Goal: Information Seeking & Learning: Learn about a topic

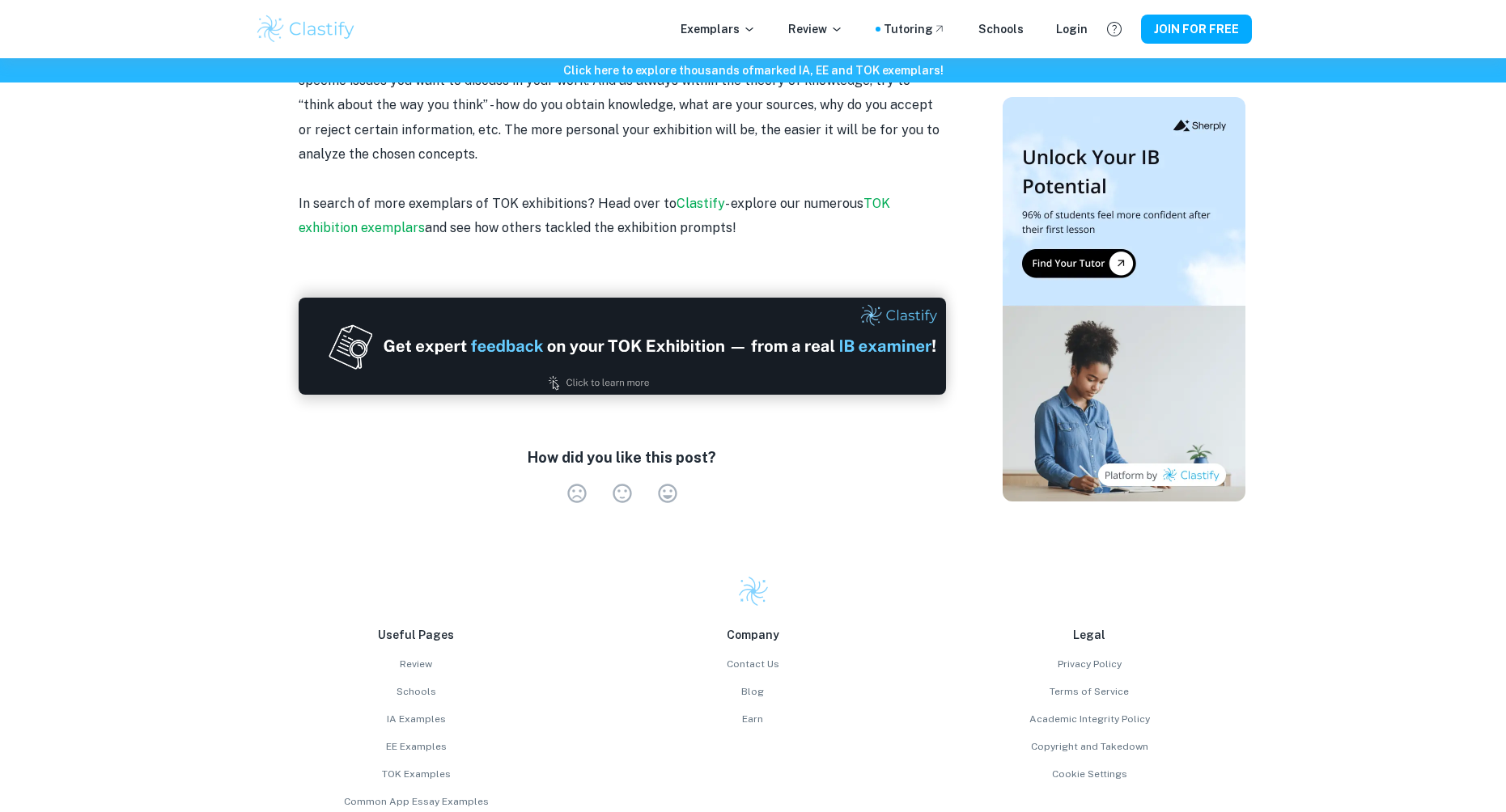
scroll to position [4875, 0]
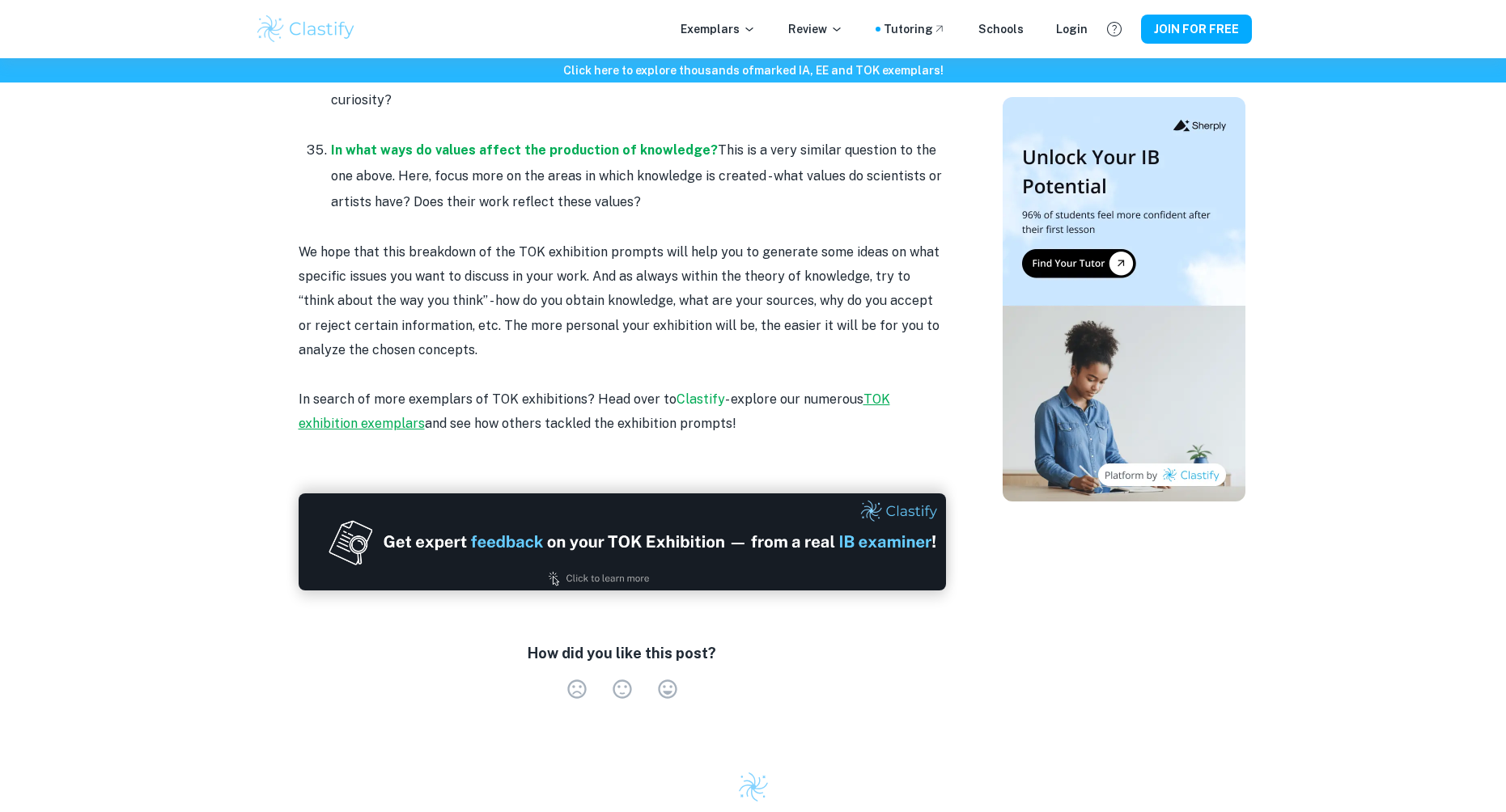
click at [340, 392] on link "TOK exhibition exemplars" at bounding box center [594, 411] width 592 height 39
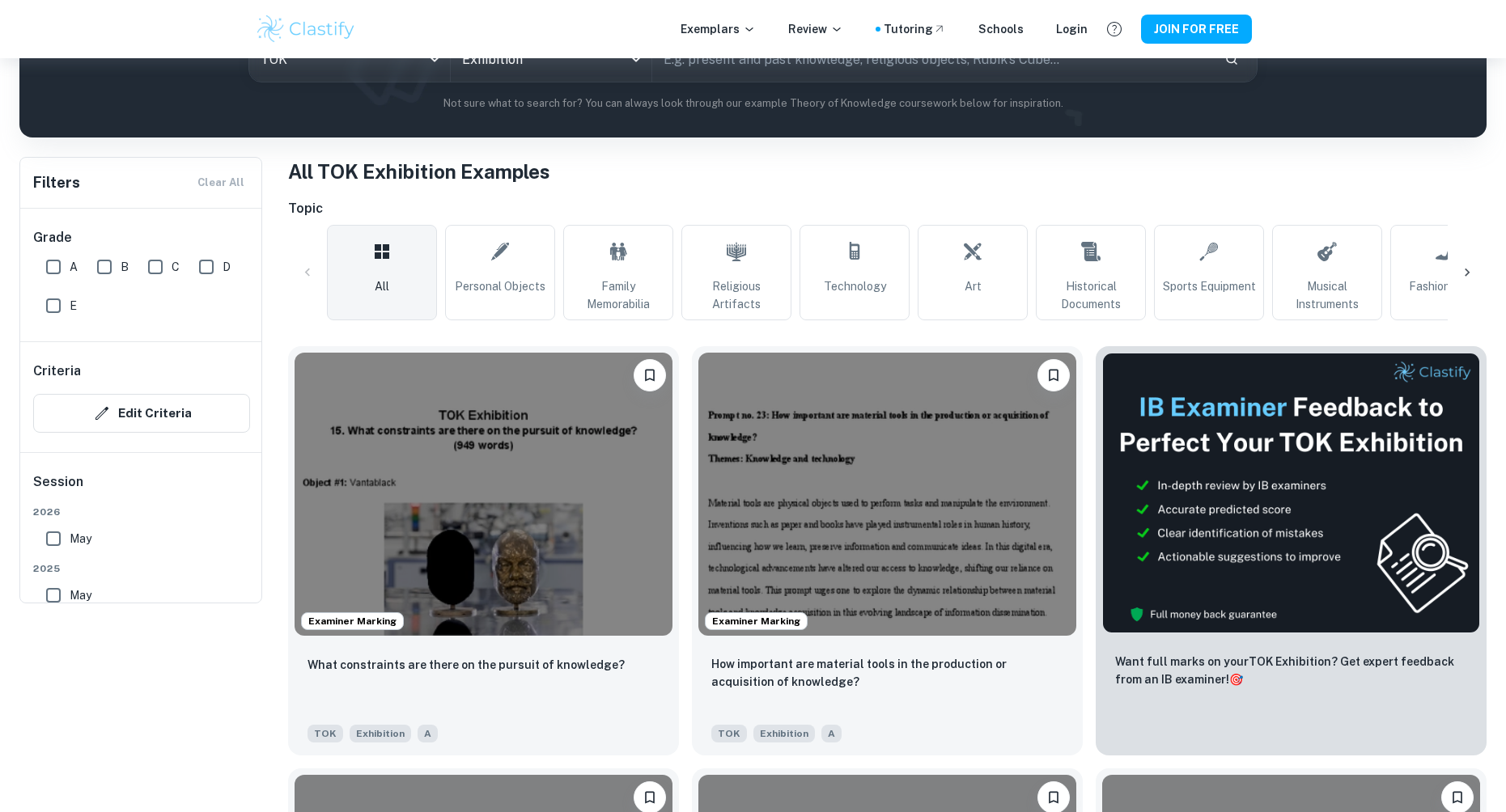
scroll to position [242, 0]
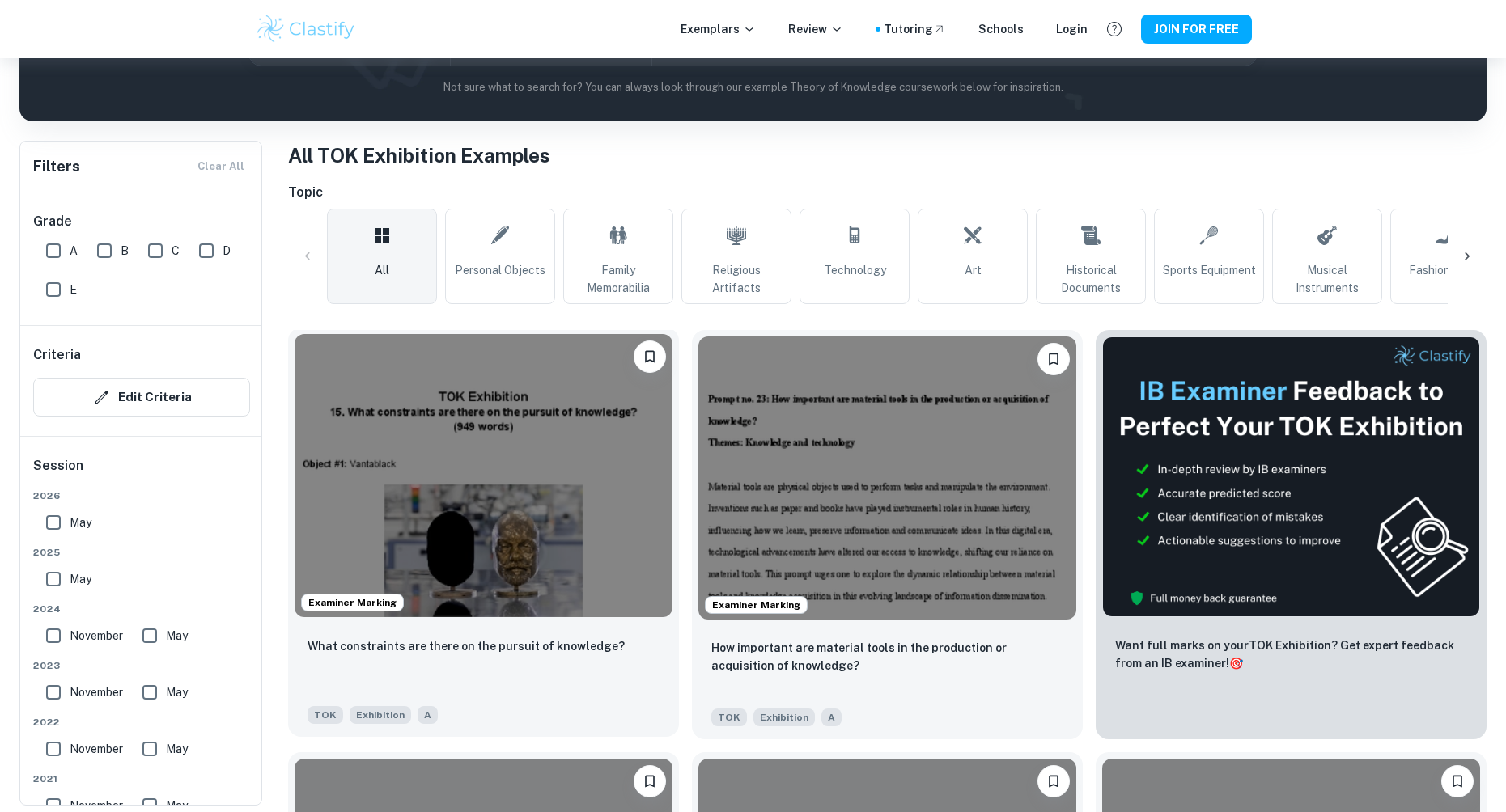
click at [573, 457] on img at bounding box center [483, 475] width 378 height 283
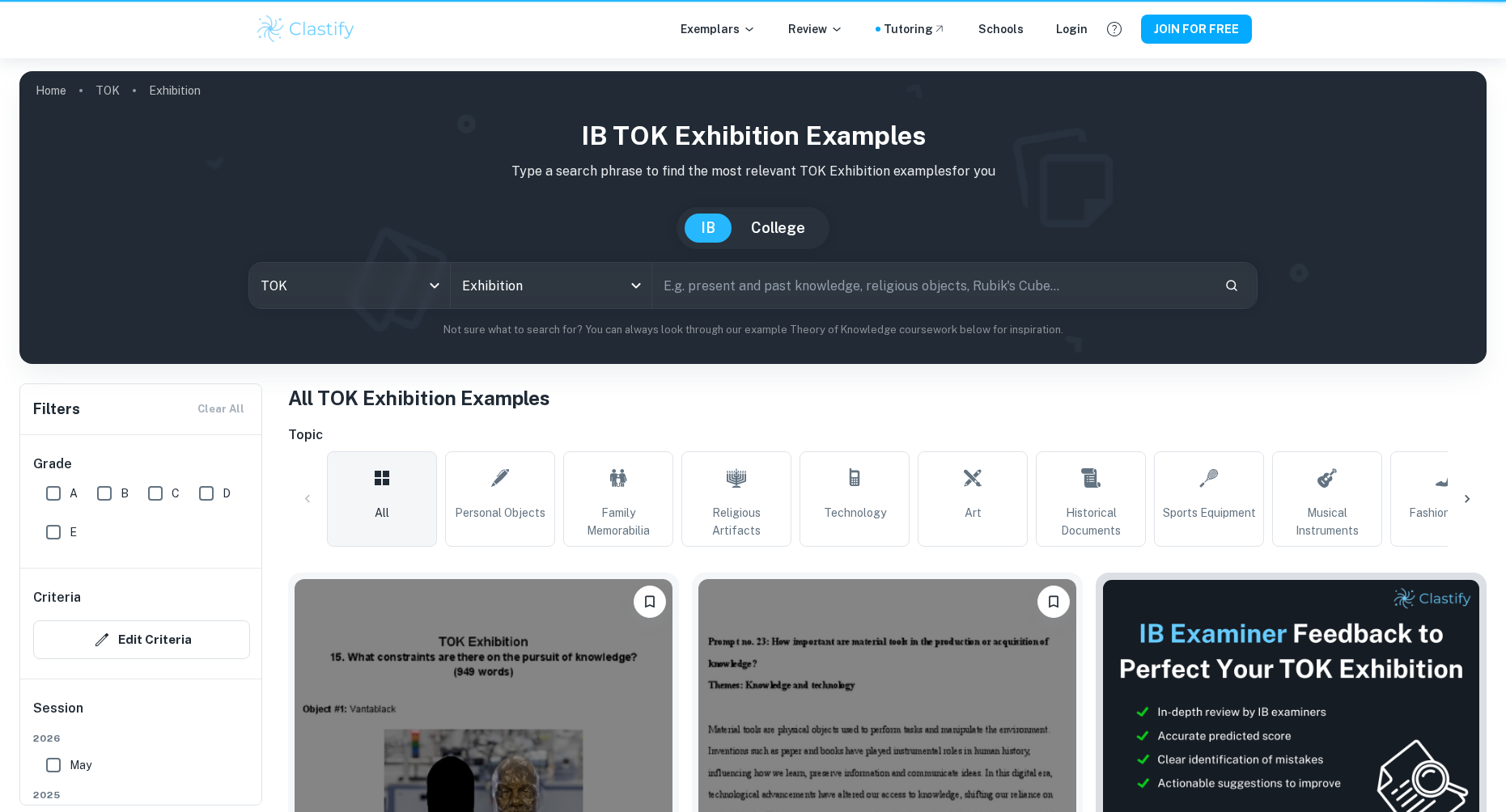
scroll to position [242, 0]
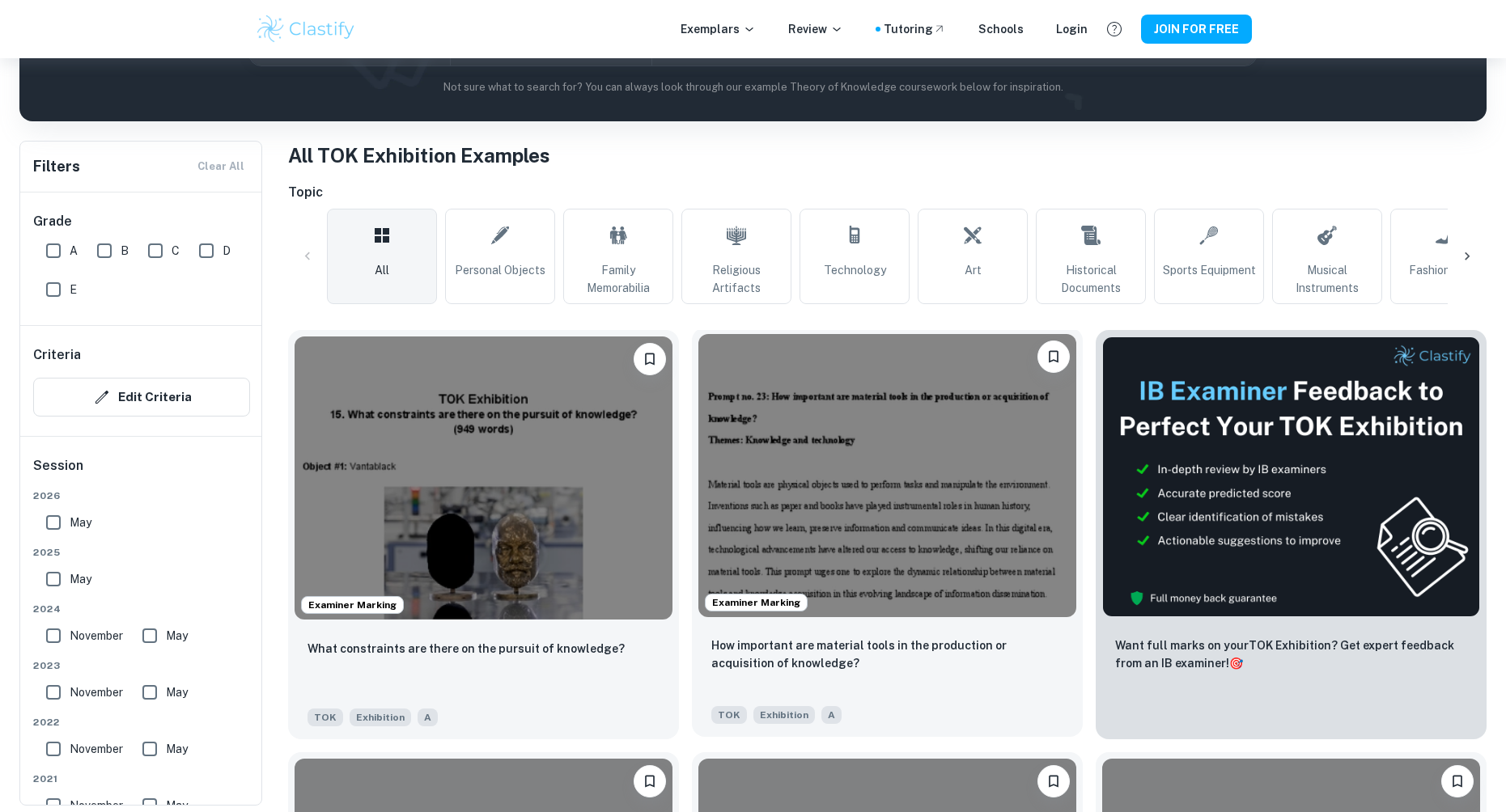
click at [825, 422] on img at bounding box center [886, 475] width 378 height 283
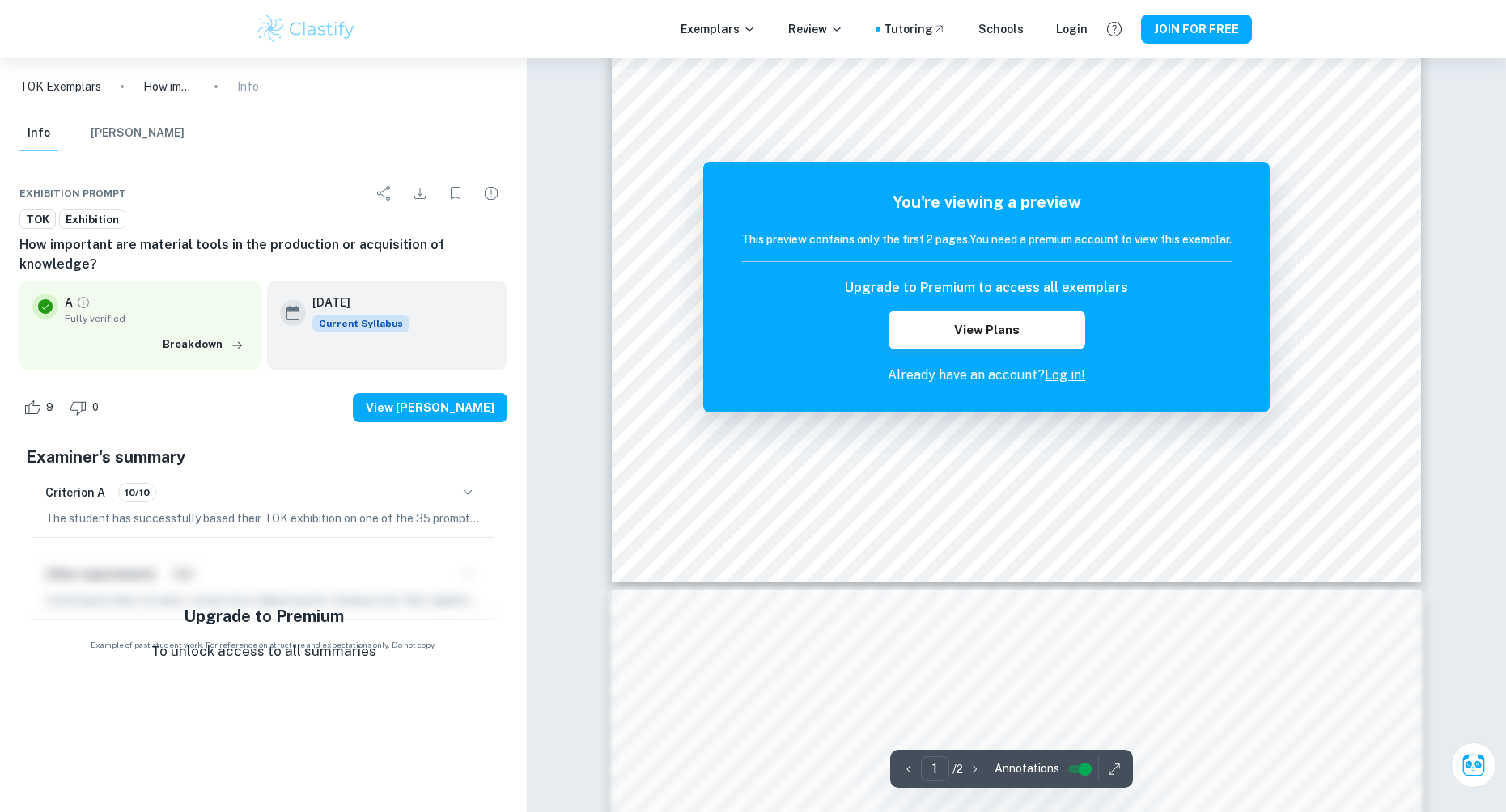
scroll to position [647, 0]
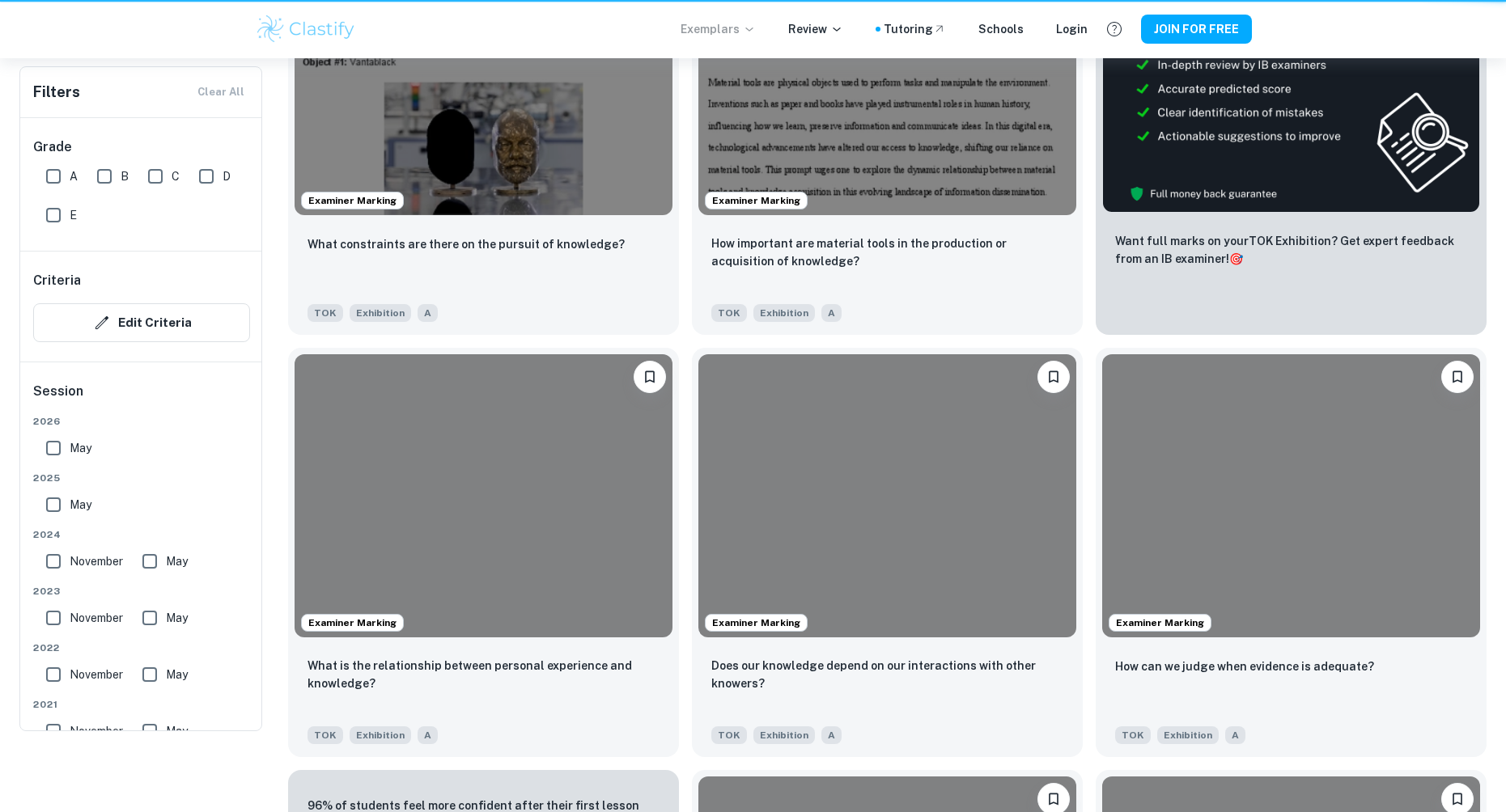
scroll to position [242, 0]
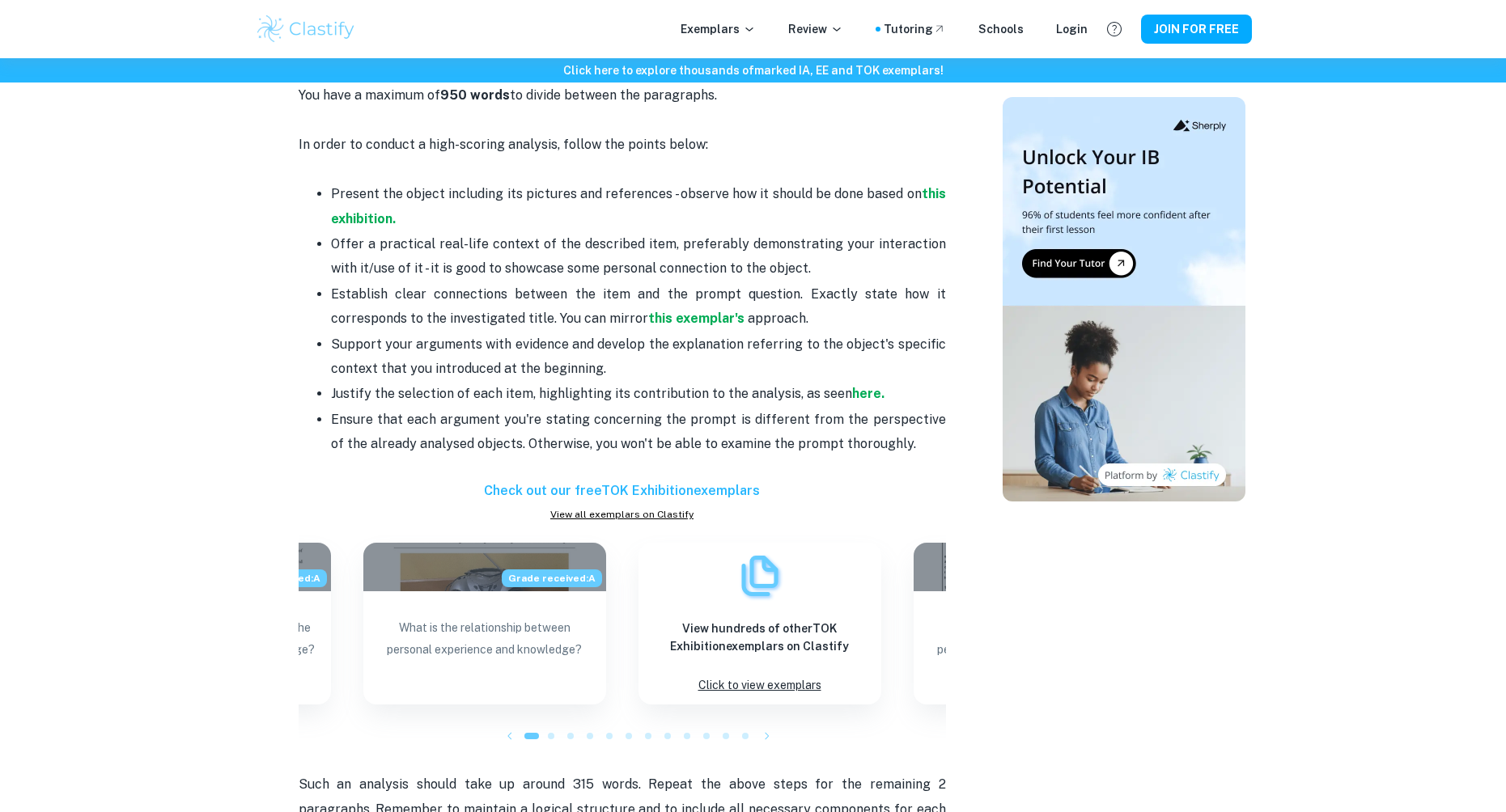
scroll to position [971, 0]
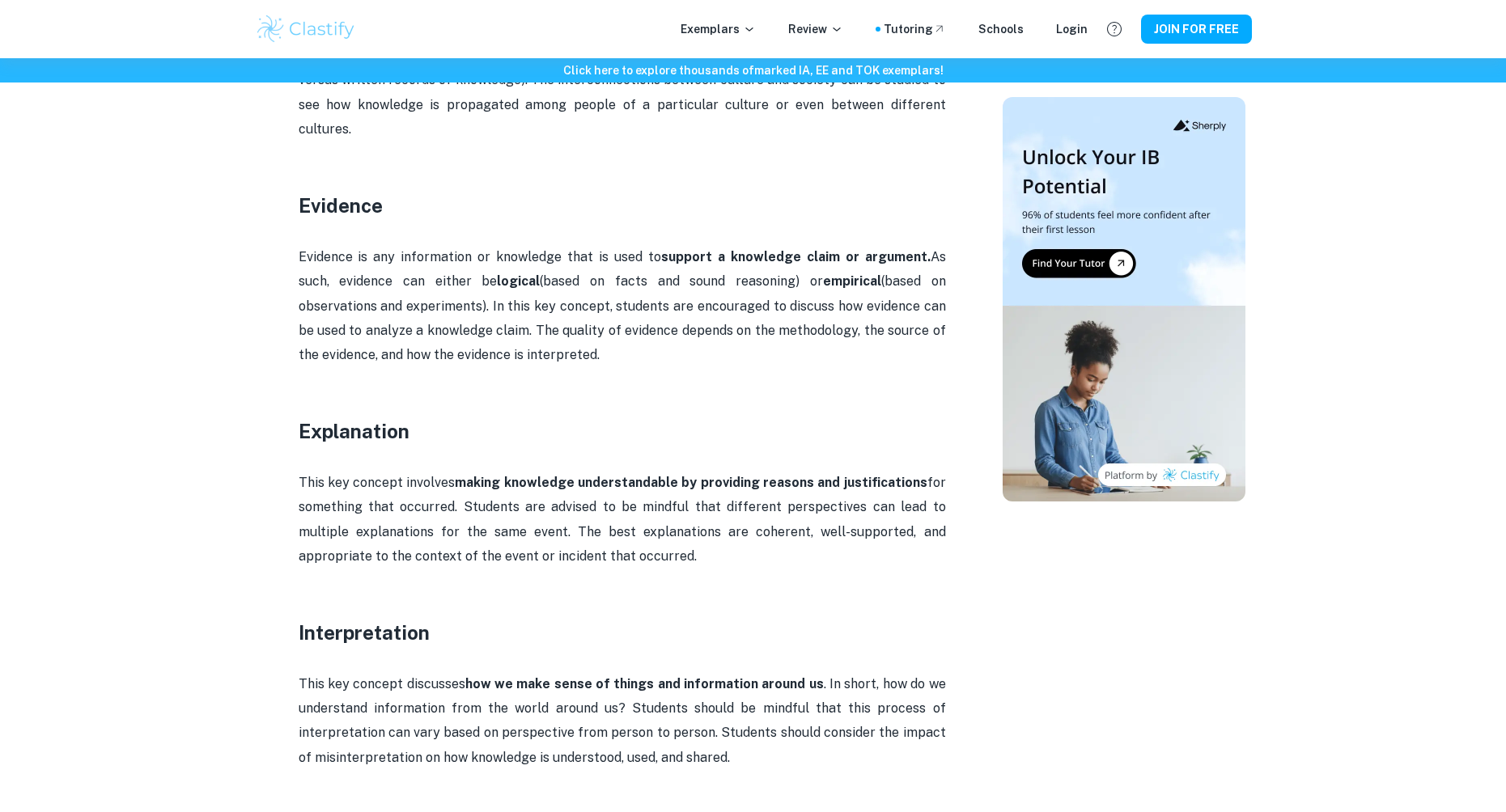
scroll to position [1779, 0]
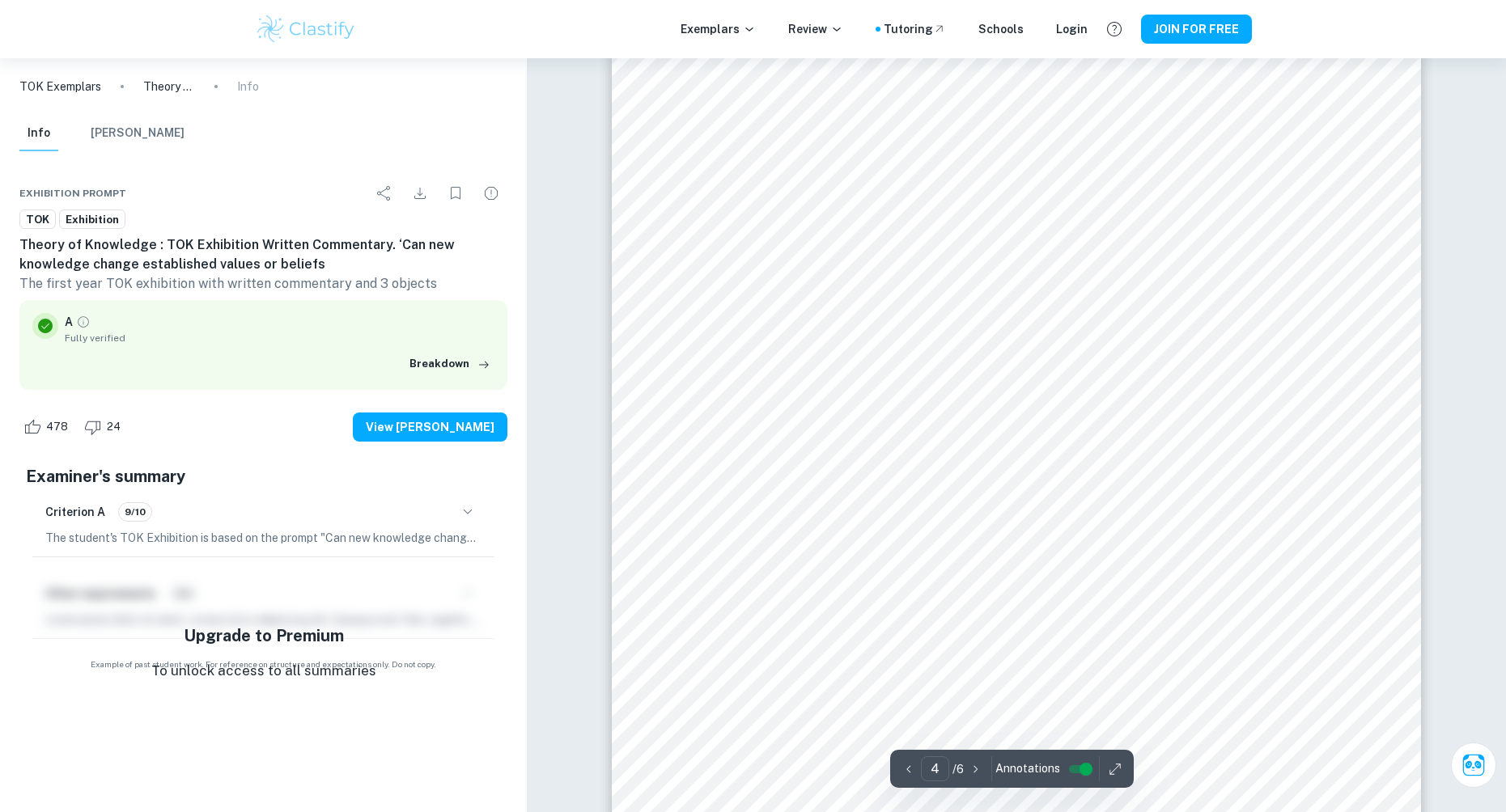
scroll to position [4085, 0]
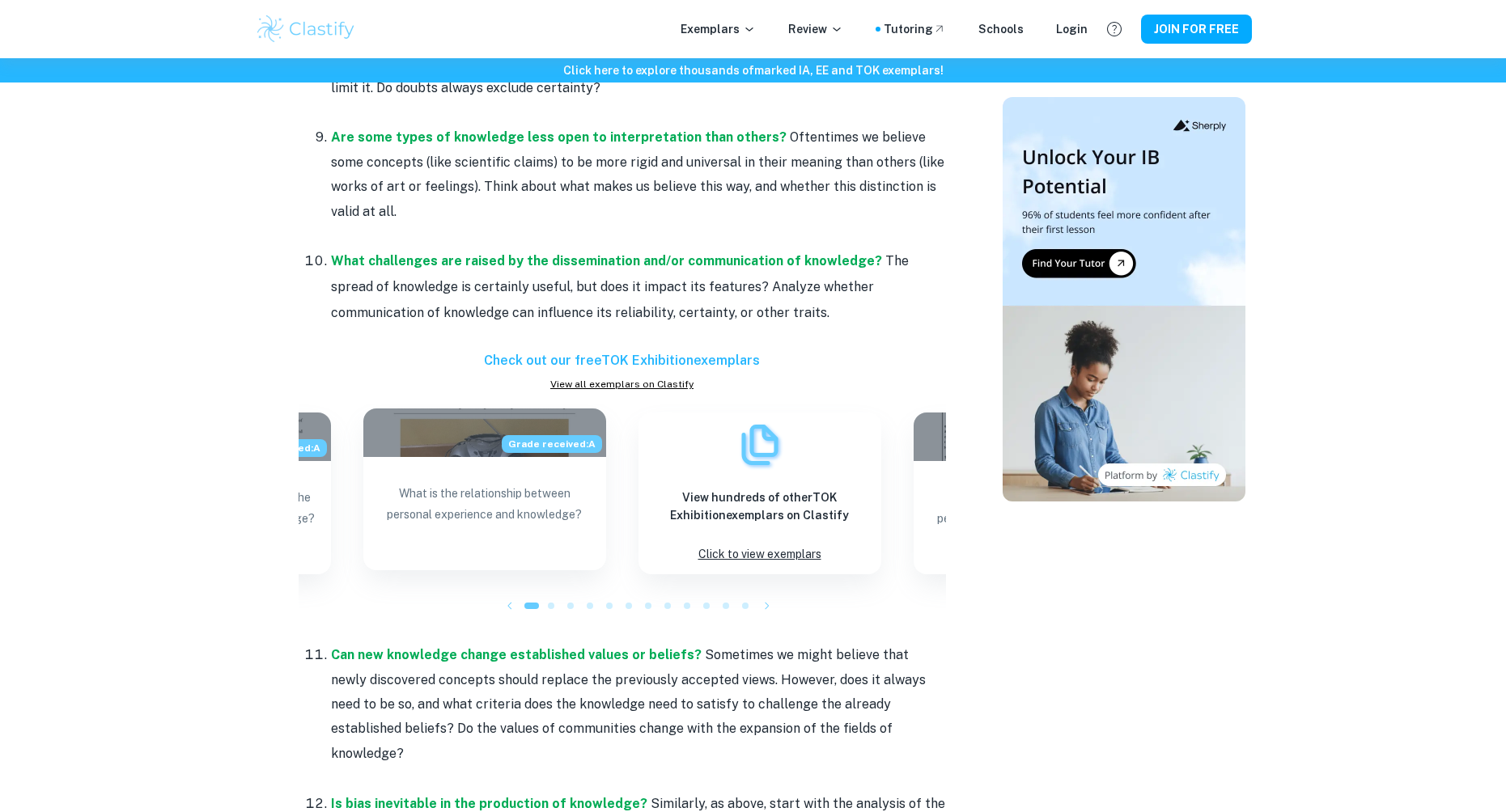
scroll to position [1595, 0]
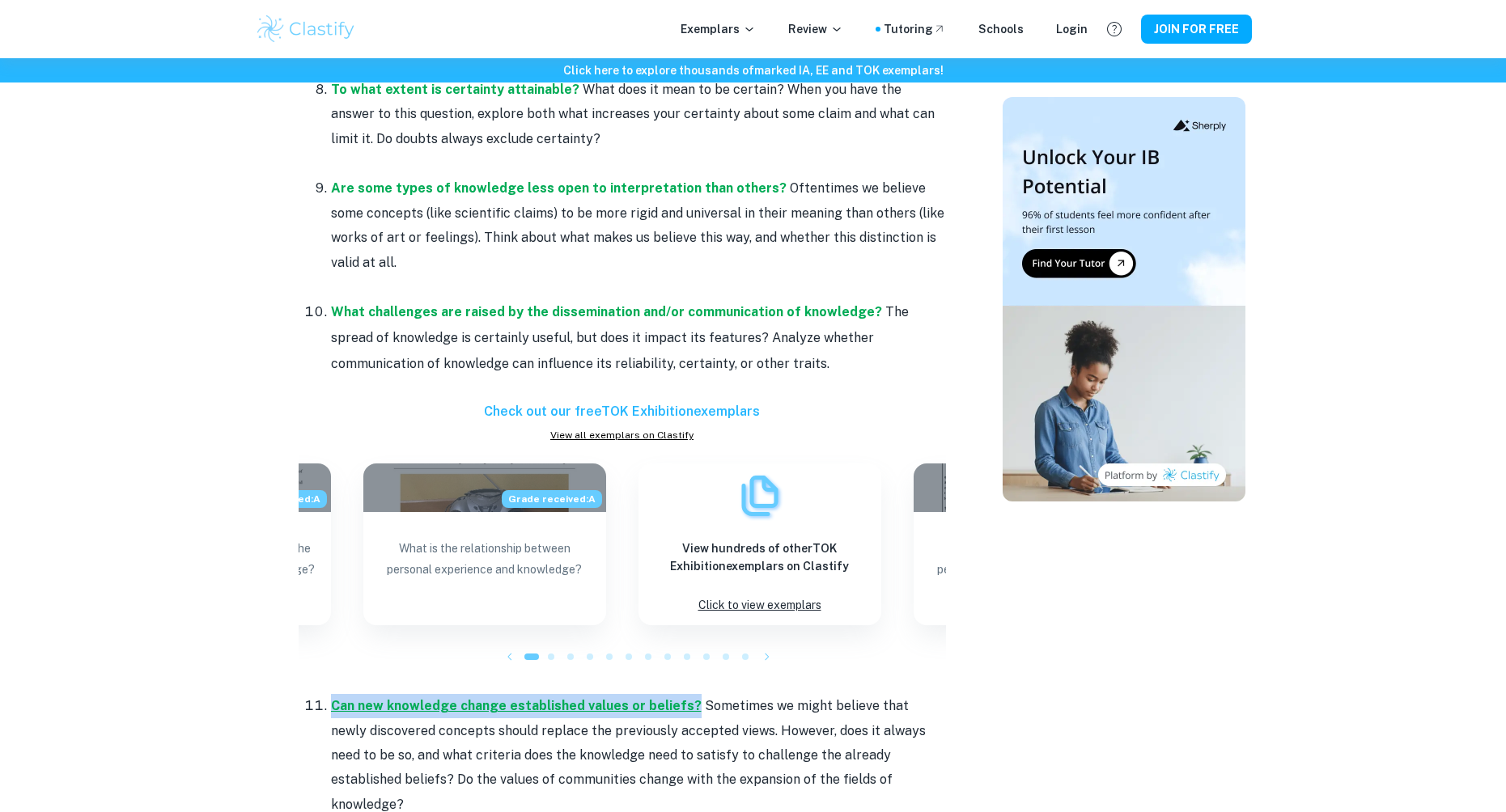
drag, startPoint x: 328, startPoint y: 700, endPoint x: 685, endPoint y: 705, distance: 357.0
click at [685, 705] on li "Can new knowledge change established values or beliefs? Sometimes we might beli…" at bounding box center [638, 768] width 615 height 148
copy strong "Can new knowledge change established values or beliefs?"
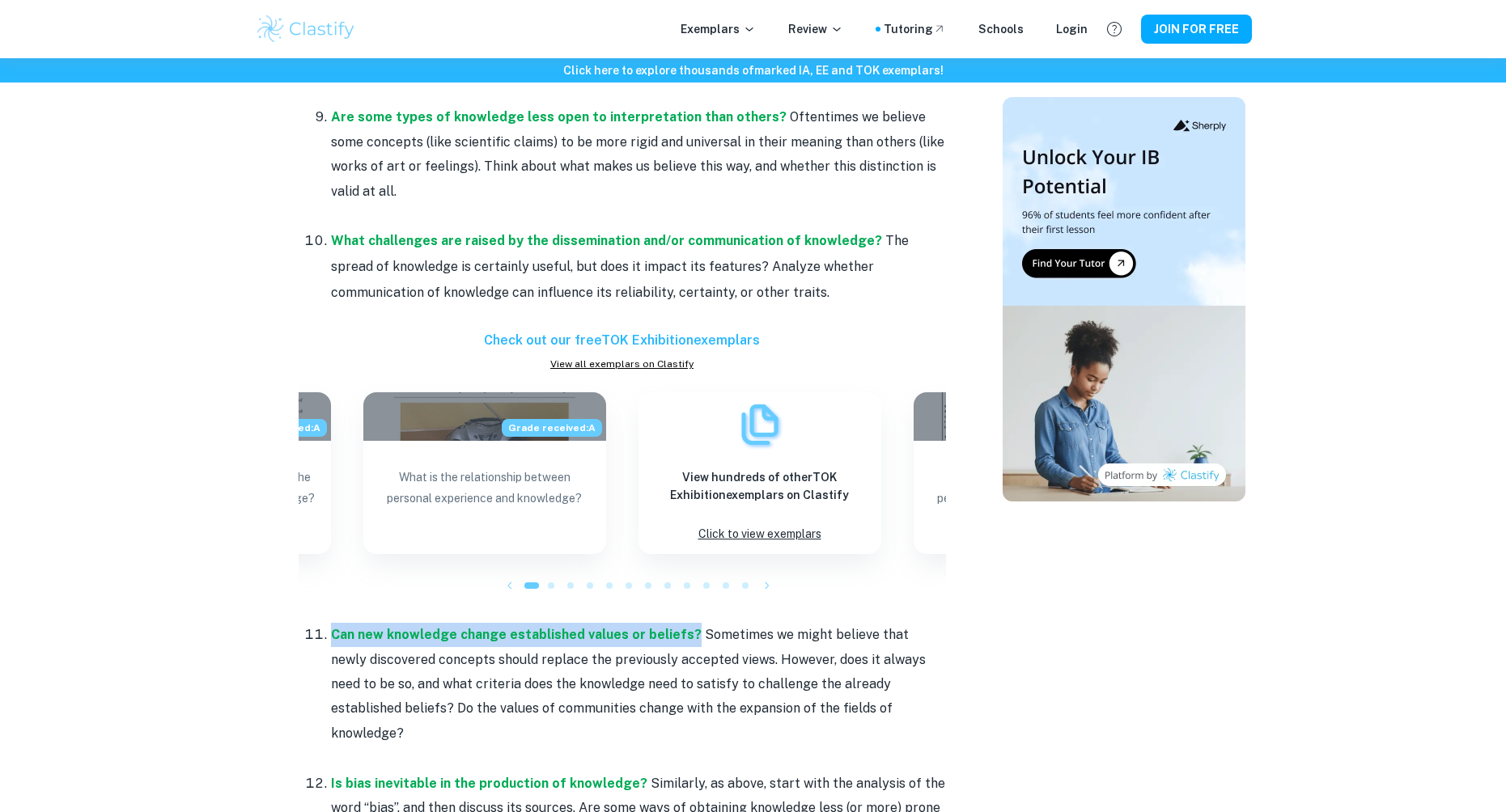
scroll to position [1676, 0]
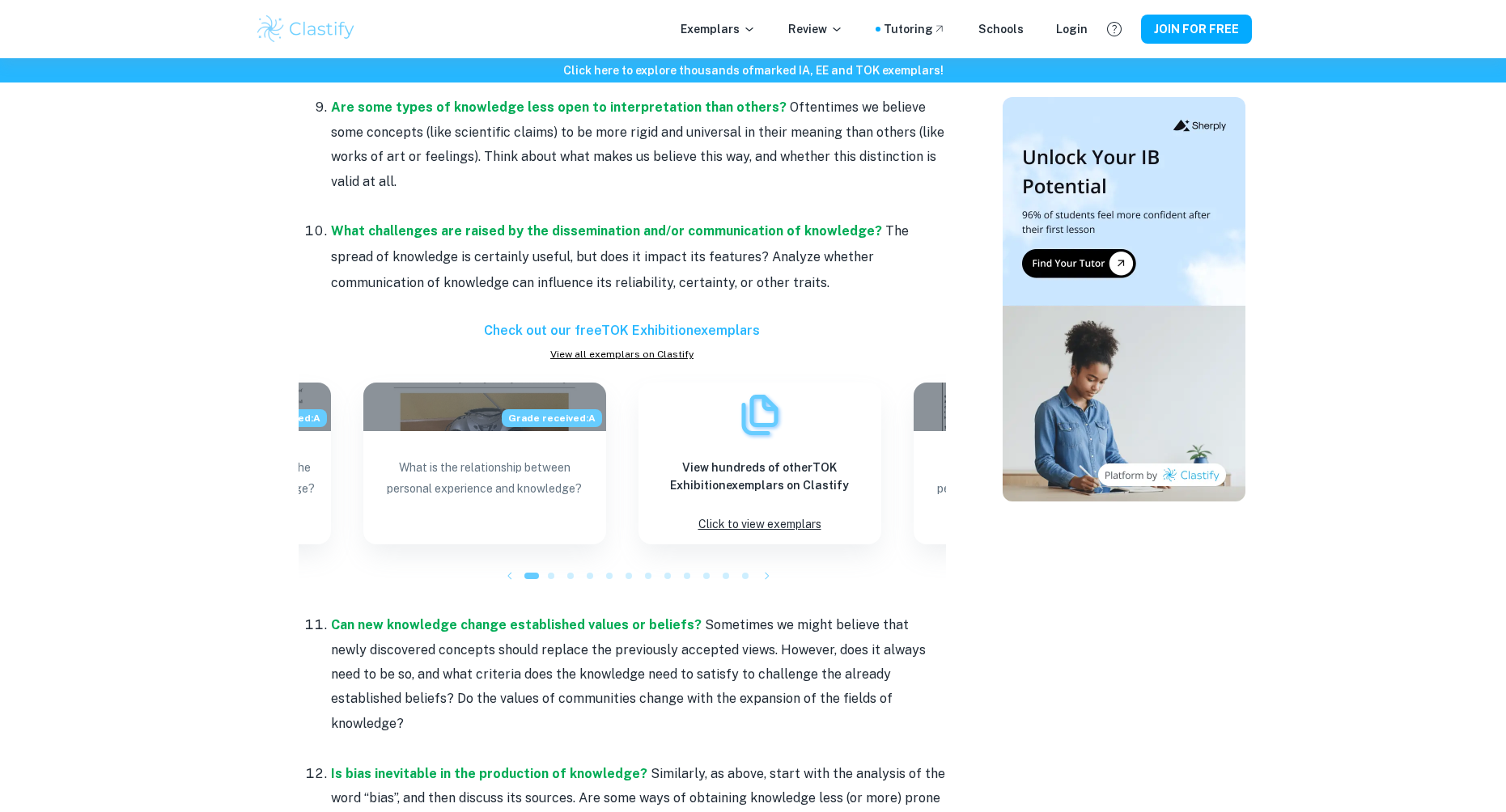
click at [656, 696] on p "Can new knowledge change established values or beliefs? Sometimes we might beli…" at bounding box center [638, 674] width 615 height 123
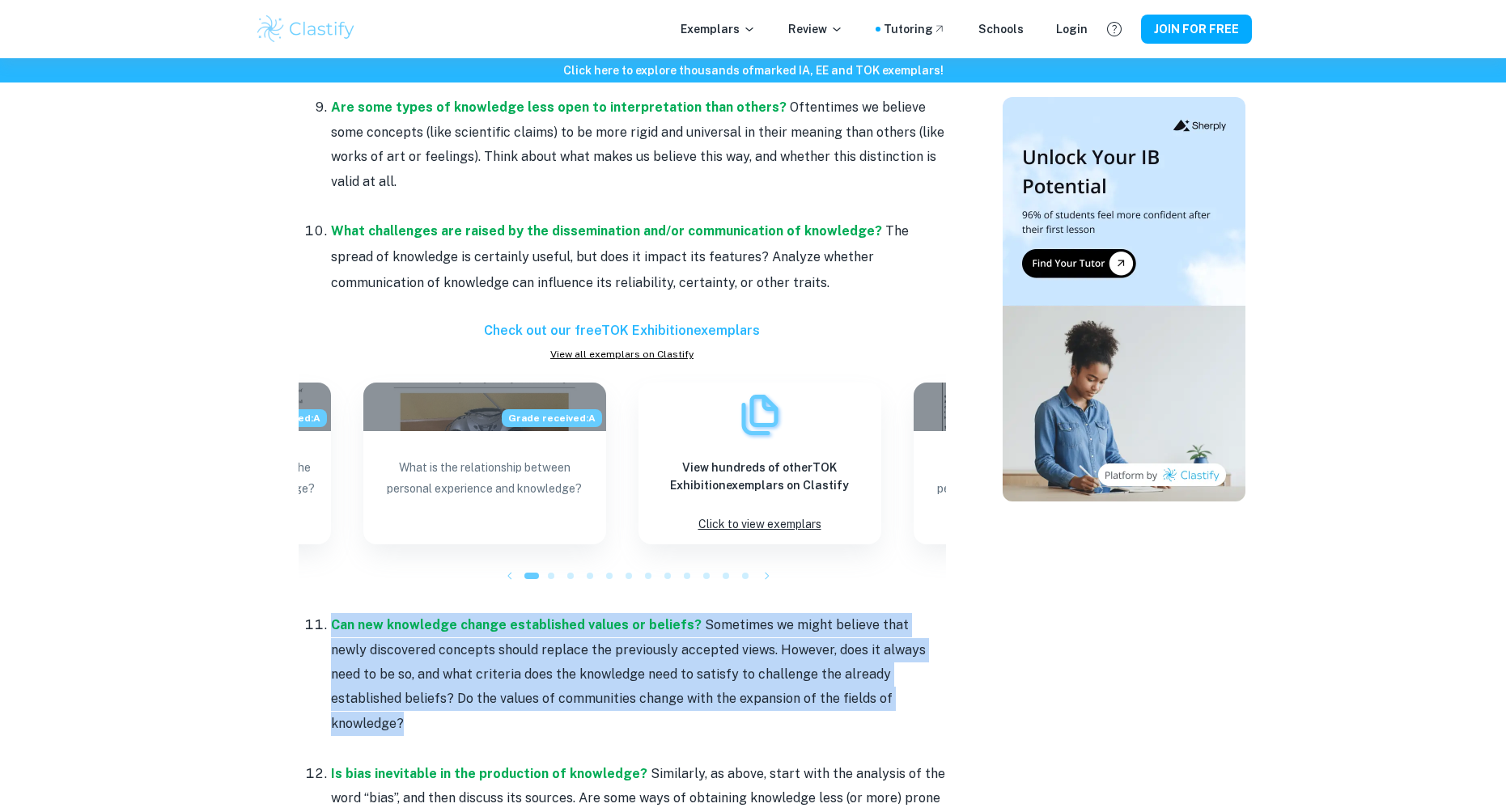
drag, startPoint x: 844, startPoint y: 697, endPoint x: 318, endPoint y: 616, distance: 532.2
click at [331, 616] on li "Can new knowledge change established values or beliefs? Sometimes we might beli…" at bounding box center [638, 686] width 615 height 148
copy p "Can new knowledge change established values or beliefs? Sometimes we might beli…"
click at [883, 685] on p "Can new knowledge change established values or beliefs? Sometimes we might beli…" at bounding box center [638, 674] width 615 height 123
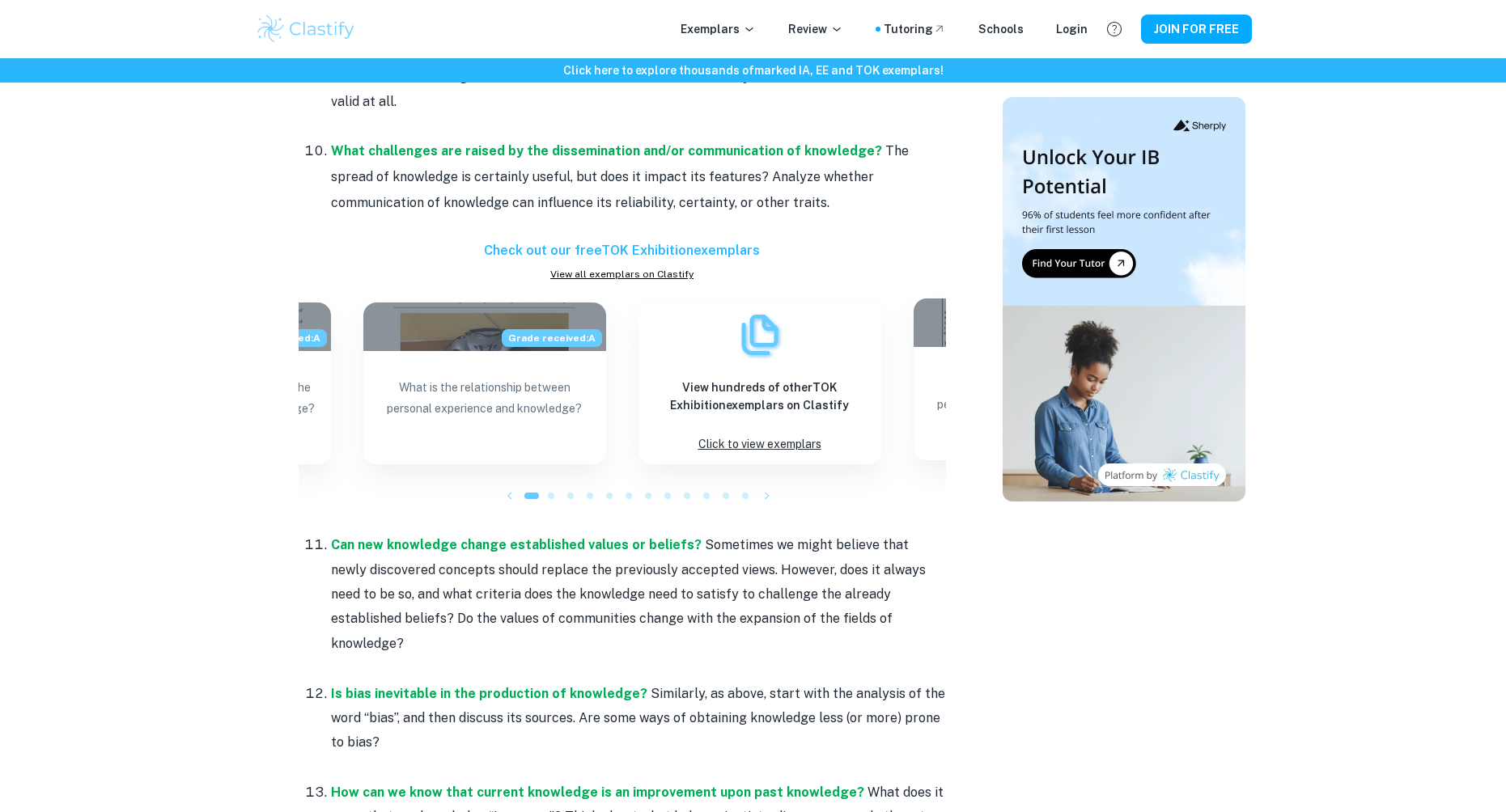
scroll to position [1757, 0]
